Goal: Transaction & Acquisition: Purchase product/service

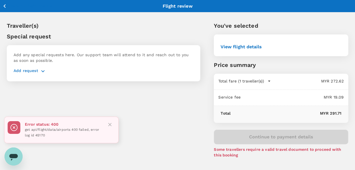
click at [5, 4] on icon "button" at bounding box center [4, 6] width 7 height 7
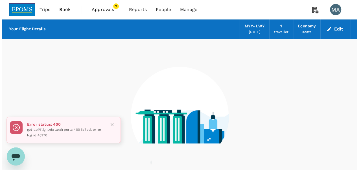
scroll to position [40, 0]
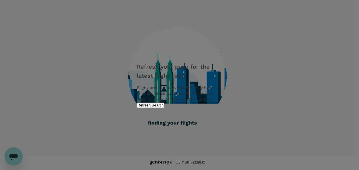
click at [212, 107] on div "Refresh your page for the latest flight data Flight prices and availability may…" at bounding box center [179, 84] width 99 height 57
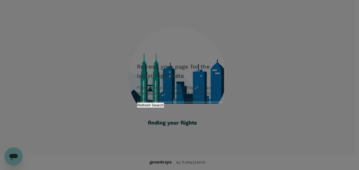
click at [164, 108] on button "Refresh Search" at bounding box center [150, 104] width 27 height 5
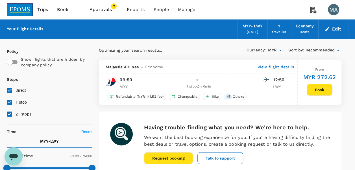
click at [65, 10] on span "Book" at bounding box center [62, 9] width 11 height 7
click at [319, 90] on button "Book" at bounding box center [320, 90] width 26 height 12
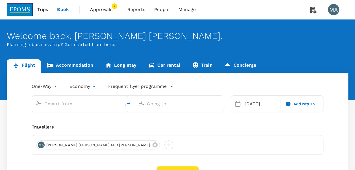
type input "Miri Intl (MYY)"
type input "[GEOGRAPHIC_DATA] ([GEOGRAPHIC_DATA])"
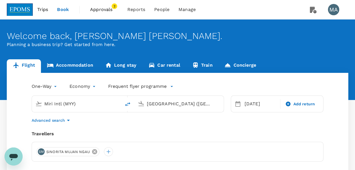
click at [93, 151] on icon at bounding box center [94, 151] width 6 height 6
click at [42, 151] on div at bounding box center [40, 151] width 9 height 9
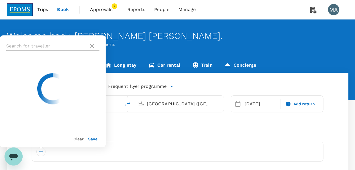
click at [47, 45] on input "text" at bounding box center [46, 46] width 80 height 9
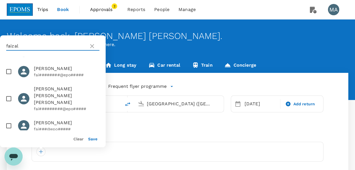
scroll to position [134, 0]
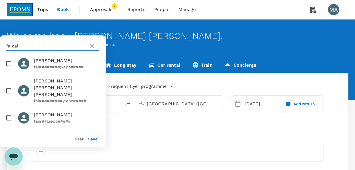
type input "faizal"
click at [6, 117] on input "checkbox" at bounding box center [9, 118] width 12 height 12
checkbox input "true"
click at [93, 139] on button "Save" at bounding box center [92, 139] width 9 height 5
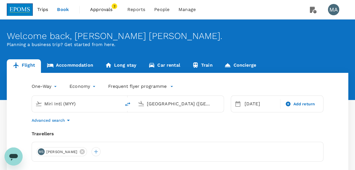
scroll to position [56, 0]
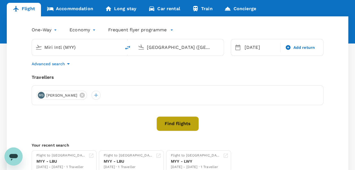
click at [186, 126] on button "Find flights" at bounding box center [177, 123] width 42 height 15
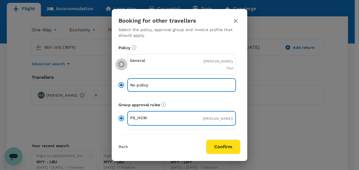
click at [121, 63] on input "General ( [PERSON_NAME], You )" at bounding box center [121, 64] width 12 height 12
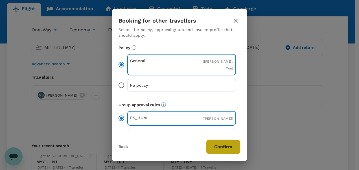
drag, startPoint x: 216, startPoint y: 148, endPoint x: 215, endPoint y: 142, distance: 6.3
click at [216, 148] on button "Confirm" at bounding box center [223, 146] width 34 height 15
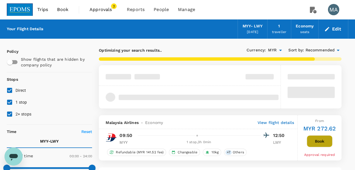
click at [314, 139] on button "Book" at bounding box center [320, 141] width 26 height 12
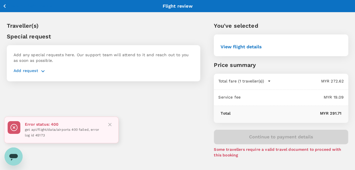
click at [8, 5] on button "Back to flight results" at bounding box center [26, 6] width 49 height 7
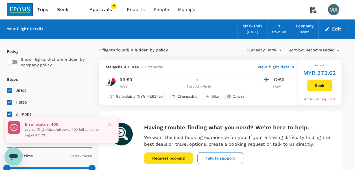
click at [259, 29] on div "MYY - LWY" at bounding box center [252, 26] width 20 height 6
click at [330, 26] on icon "button" at bounding box center [327, 29] width 6 height 6
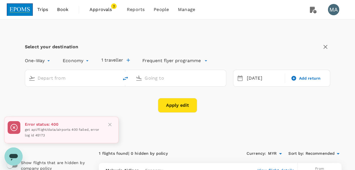
type input "Miri Intl (MYY)"
type input "[GEOGRAPHIC_DATA] ([GEOGRAPHIC_DATA])"
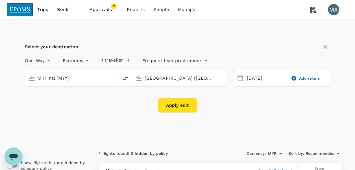
click at [125, 78] on icon "delete" at bounding box center [125, 78] width 7 height 7
type input "[GEOGRAPHIC_DATA] ([GEOGRAPHIC_DATA])"
type input "Miri Intl (MYY)"
click at [78, 78] on input "[GEOGRAPHIC_DATA] ([GEOGRAPHIC_DATA])" at bounding box center [72, 78] width 69 height 9
type input "k"
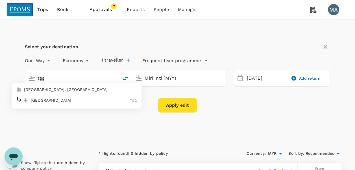
click at [73, 97] on p "[GEOGRAPHIC_DATA]" at bounding box center [80, 100] width 99 height 6
type input "[GEOGRAPHIC_DATA] (TGG)"
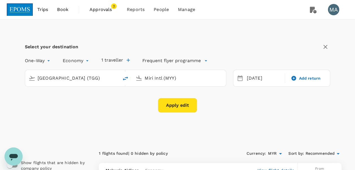
click at [161, 80] on input "Miri Intl (MYY)" at bounding box center [179, 78] width 69 height 9
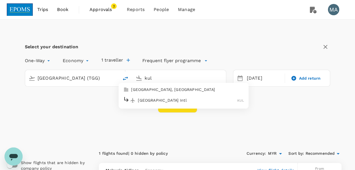
click at [167, 98] on p "[GEOGRAPHIC_DATA] Intl" at bounding box center [187, 100] width 99 height 6
type input "Kuala Lumpur Intl ([GEOGRAPHIC_DATA])"
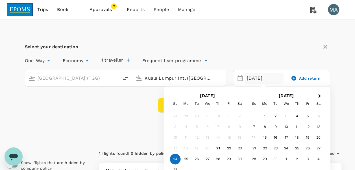
click at [178, 107] on div "Su" at bounding box center [175, 103] width 11 height 11
click at [168, 105] on div "Su Mo Tu We Th Fr Sa" at bounding box center [207, 103] width 79 height 11
click at [162, 105] on button "Apply edit" at bounding box center [177, 105] width 39 height 15
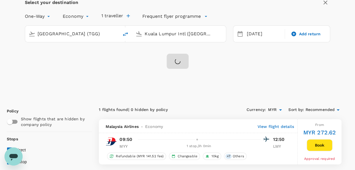
scroll to position [85, 0]
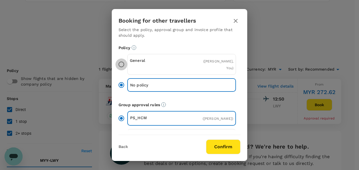
click at [120, 66] on input "General ( [PERSON_NAME], You )" at bounding box center [121, 64] width 12 height 12
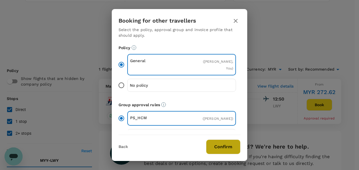
click at [213, 146] on button "Confirm" at bounding box center [223, 146] width 34 height 15
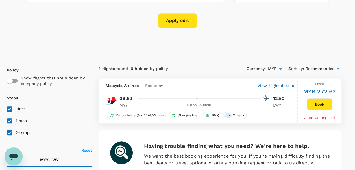
checkbox input "false"
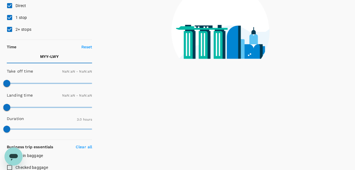
type input "1440"
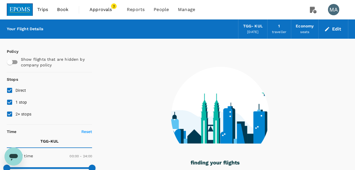
checkbox input "true"
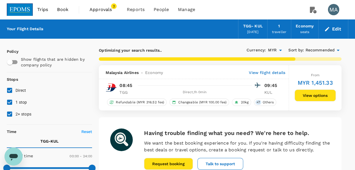
click at [305, 95] on button "View options" at bounding box center [314, 95] width 41 height 12
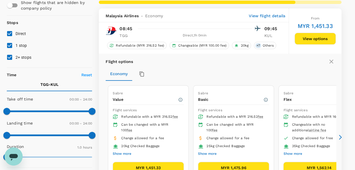
scroll to position [65, 0]
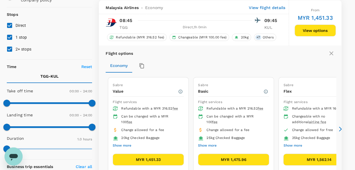
click at [153, 160] on button "MYR 1,451.33" at bounding box center [148, 160] width 71 height 12
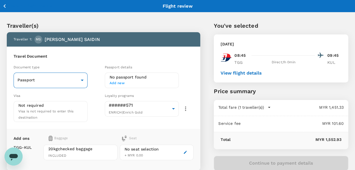
click at [75, 82] on body "Back to flight results Flight review Traveller(s) Traveller 1 : [PERSON_NAME] […" at bounding box center [177, 124] width 355 height 248
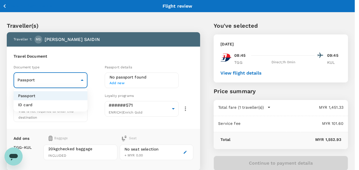
drag, startPoint x: 66, startPoint y: 105, endPoint x: 71, endPoint y: 102, distance: 6.1
click at [66, 105] on li "ID card" at bounding box center [51, 104] width 74 height 9
type input "Id card"
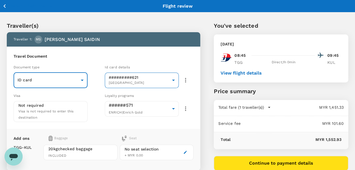
click at [139, 77] on body "Back to flight results Flight review Traveller(s) Traveller 1 : [PERSON_NAME] […" at bounding box center [177, 124] width 355 height 248
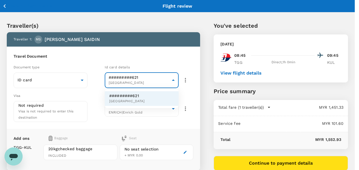
click at [152, 77] on div at bounding box center [179, 85] width 359 height 170
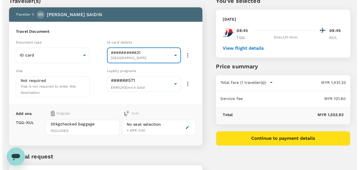
scroll to position [56, 0]
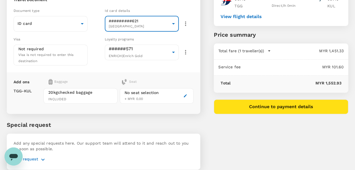
click at [251, 111] on button "Continue to payment details" at bounding box center [281, 106] width 134 height 15
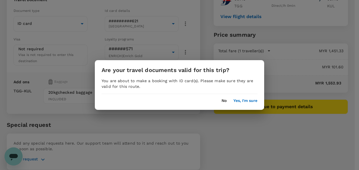
click at [240, 101] on button "Yes, I'm sure" at bounding box center [245, 101] width 24 height 5
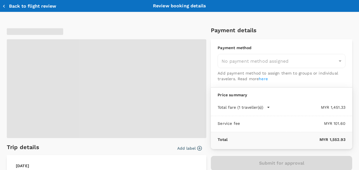
type input "9ea61a02-274a-4f65-9d5b-ca51ac7b2cfc"
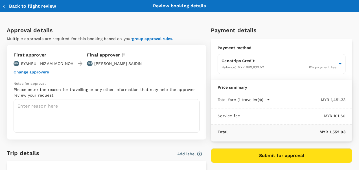
click at [18, 6] on button "Back to flight review" at bounding box center [29, 6] width 54 height 6
